Goal: Navigation & Orientation: Understand site structure

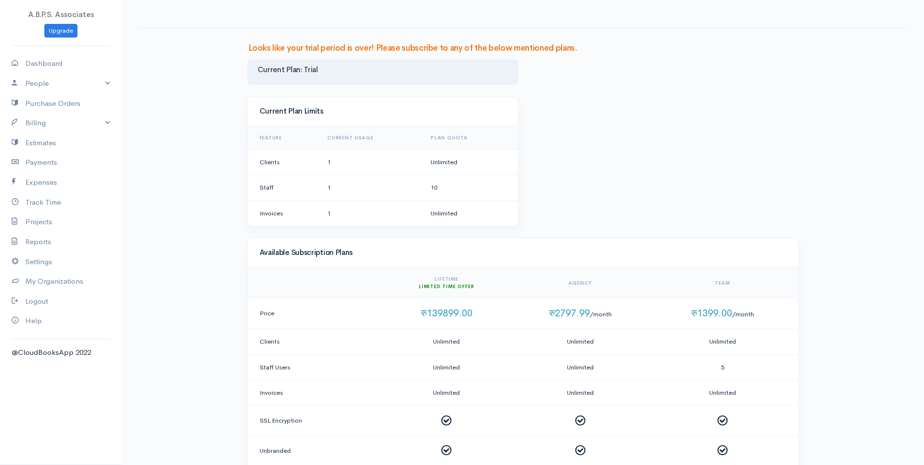
click at [197, 194] on div "Looks like your trial period is over! Please subscribe to any of the below ment…" at bounding box center [523, 412] width 802 height 824
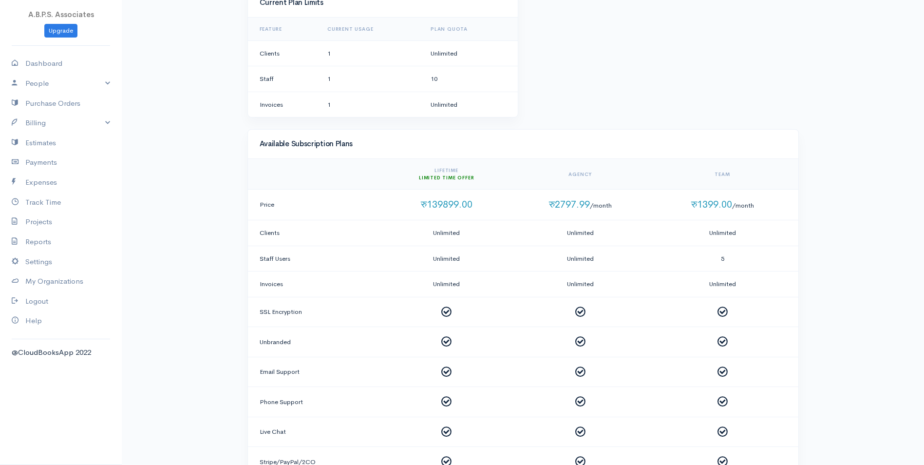
scroll to position [130, 0]
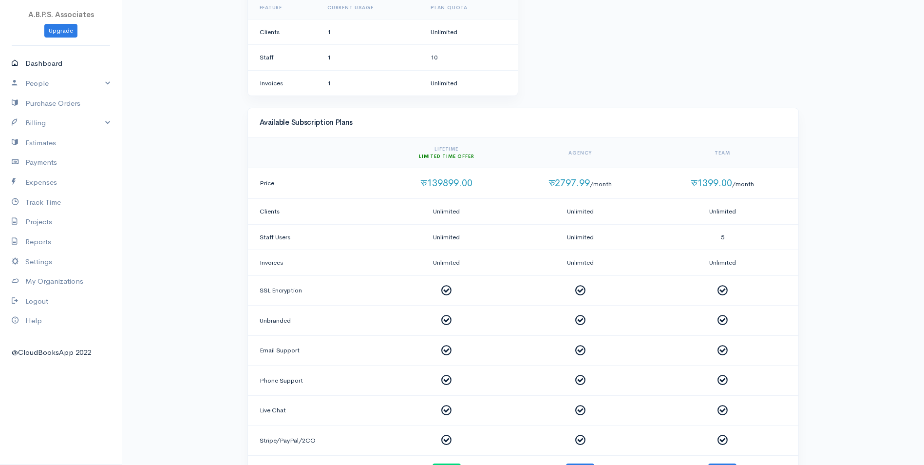
click at [60, 61] on link "Dashboard" at bounding box center [61, 64] width 122 height 20
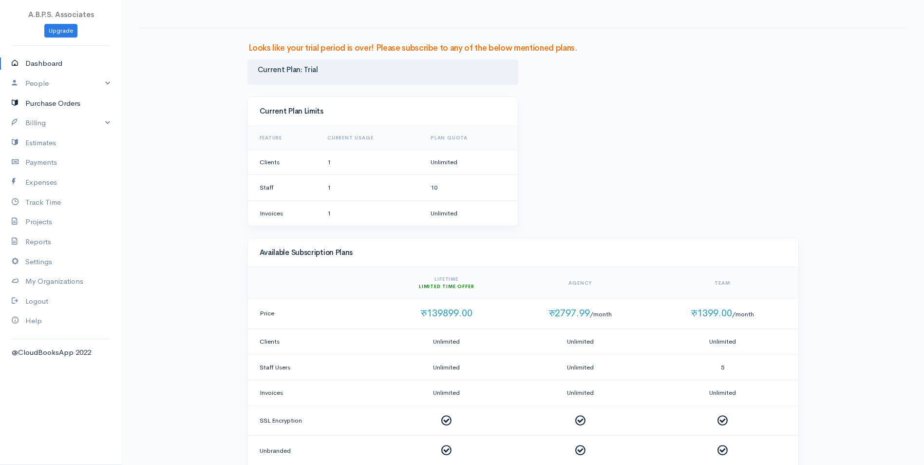
click at [34, 104] on link "Purchase Orders" at bounding box center [61, 104] width 122 height 20
click at [29, 85] on link "People" at bounding box center [61, 84] width 122 height 20
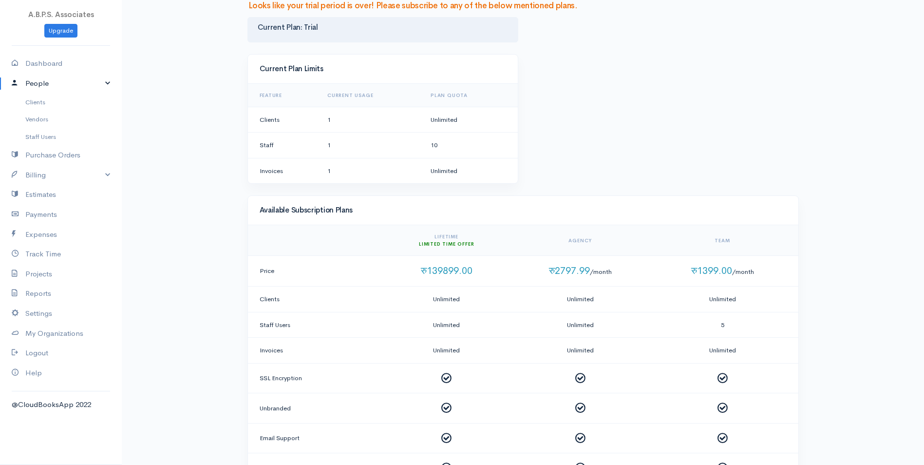
scroll to position [65, 0]
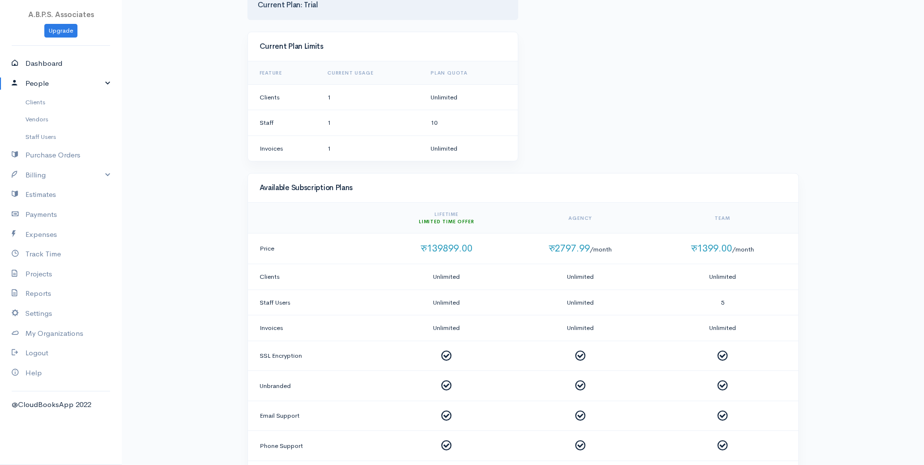
click at [55, 68] on link "Dashboard" at bounding box center [61, 64] width 122 height 20
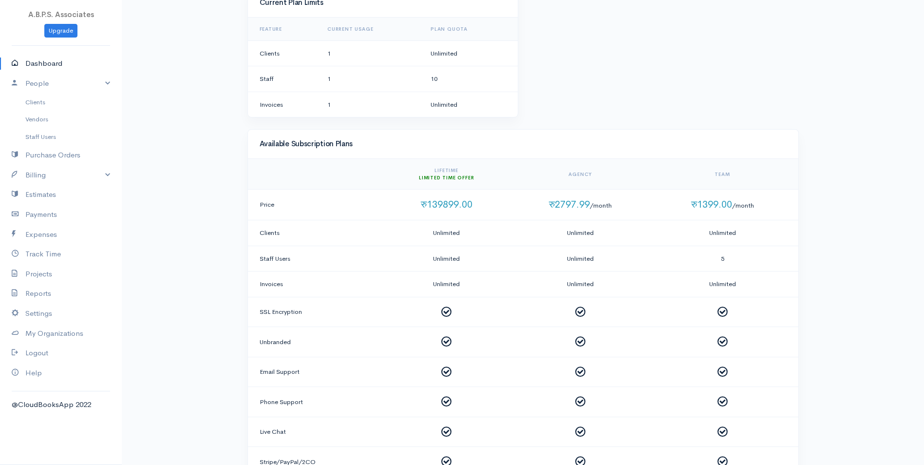
scroll to position [100, 0]
